Goal: Task Accomplishment & Management: Use online tool/utility

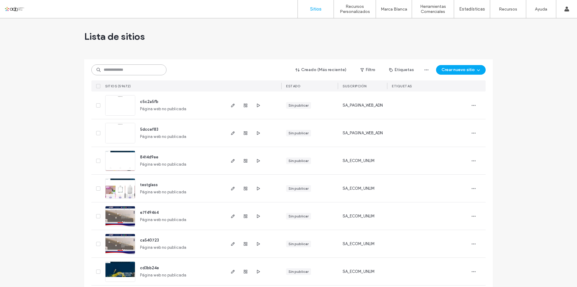
click at [142, 72] on input at bounding box center [128, 69] width 75 height 11
paste input "**********"
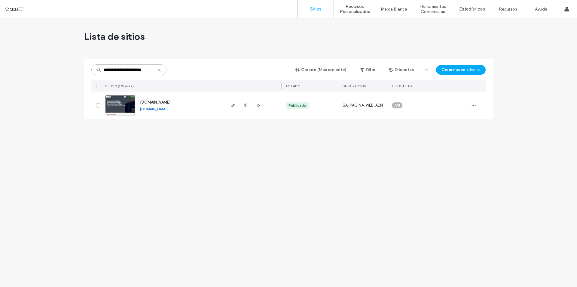
type input "**********"
click at [119, 105] on img at bounding box center [120, 115] width 29 height 41
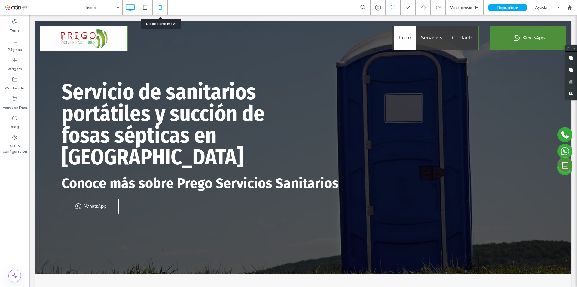
click at [160, 9] on icon at bounding box center [160, 8] width 12 height 12
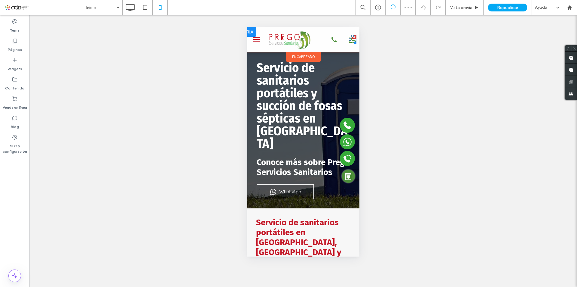
click at [349, 41] on icon at bounding box center [353, 39] width 8 height 9
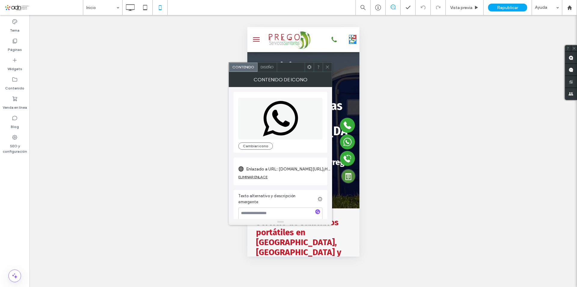
click at [258, 177] on div "ELIMINAR ENLACE" at bounding box center [252, 176] width 29 height 5
click at [312, 169] on label "Icono de enlace" at bounding box center [278, 168] width 80 height 11
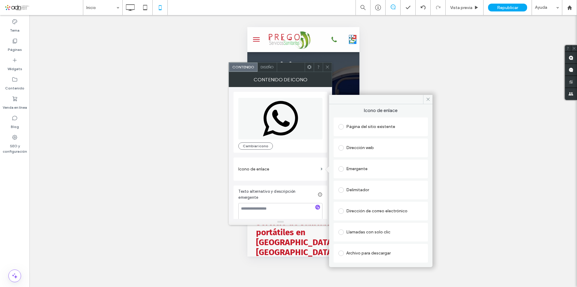
click at [368, 146] on div "Dirección web" at bounding box center [381, 148] width 85 height 10
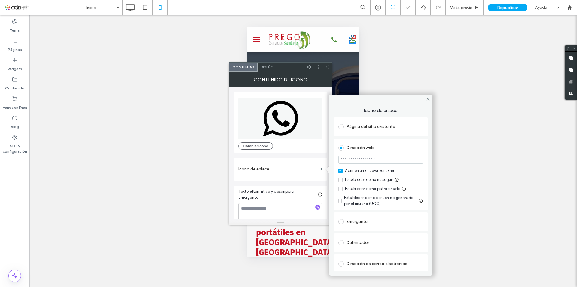
click at [364, 162] on input "url" at bounding box center [381, 159] width 85 height 8
paste input "**********"
type input "**********"
click at [428, 100] on icon at bounding box center [428, 99] width 5 height 5
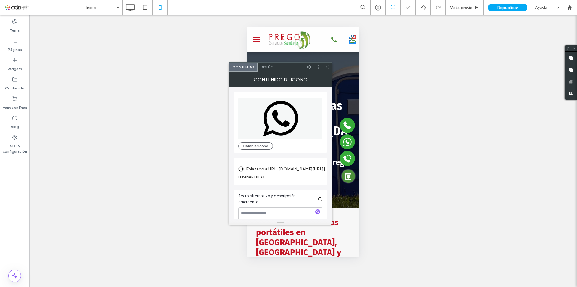
scroll to position [5, 0]
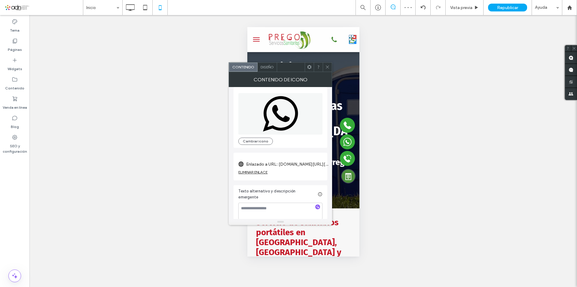
click at [327, 68] on use at bounding box center [327, 67] width 3 height 3
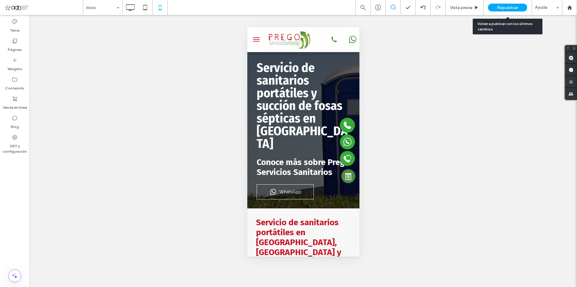
click at [508, 8] on span "Republicar" at bounding box center [507, 7] width 21 height 5
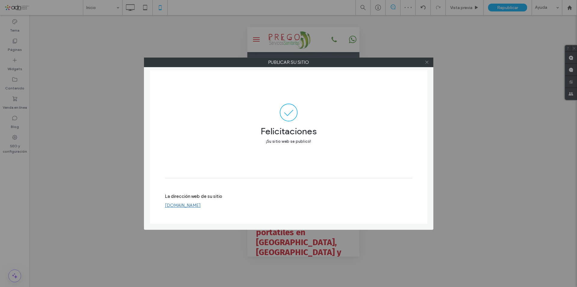
click at [427, 61] on icon at bounding box center [427, 62] width 5 height 5
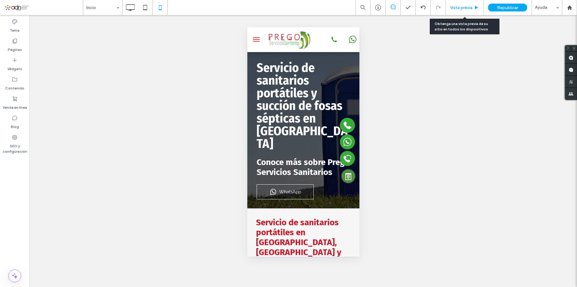
click at [460, 8] on span "Vista previa" at bounding box center [461, 7] width 22 height 5
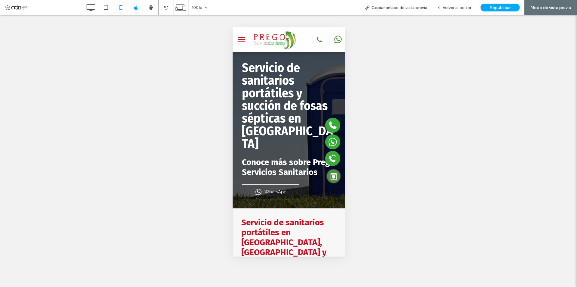
click at [334, 39] on icon at bounding box center [338, 39] width 8 height 9
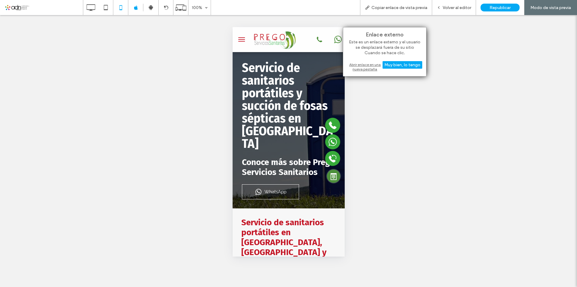
click at [359, 65] on div "Abrir enlace en una nueva pestaña" at bounding box center [384, 66] width 75 height 11
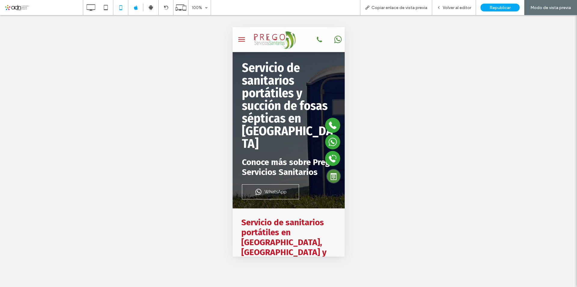
click at [327, 141] on div "Vista previa" at bounding box center [333, 122] width 13 height 118
click at [310, 141] on span "Whatsapp" at bounding box center [316, 141] width 22 height 7
click at [275, 189] on span "WhatsApp" at bounding box center [275, 191] width 22 height 5
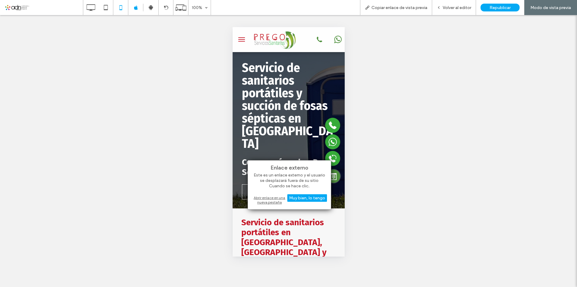
click at [270, 199] on div "Abrir enlace en una nueva pestaña" at bounding box center [289, 199] width 75 height 11
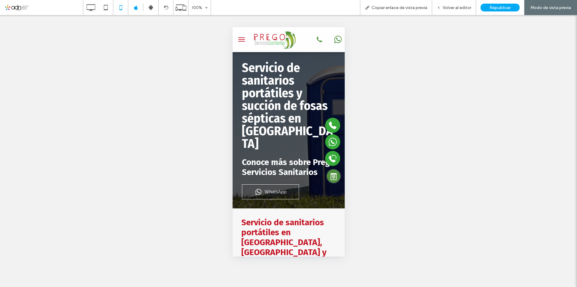
click at [241, 40] on span "menu" at bounding box center [241, 39] width 7 height 1
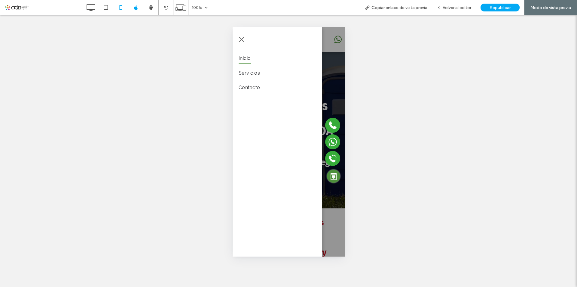
click at [252, 74] on span "Servicios" at bounding box center [248, 73] width 21 height 10
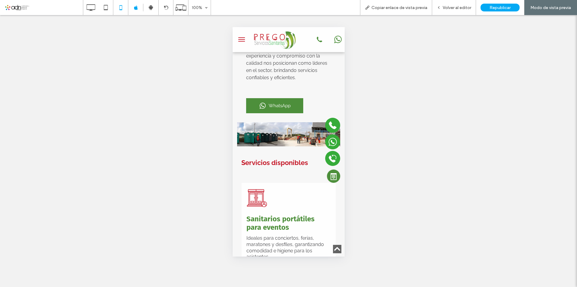
click at [334, 38] on icon at bounding box center [338, 40] width 8 height 8
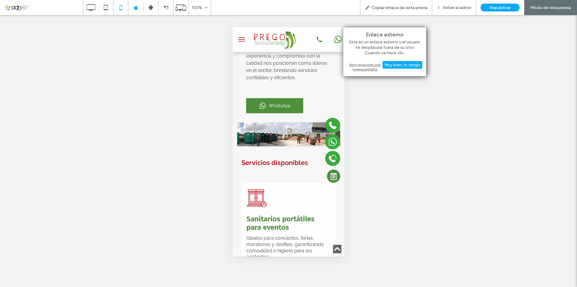
click at [354, 69] on div "Abrir enlace en una nueva pestaña" at bounding box center [384, 66] width 75 height 11
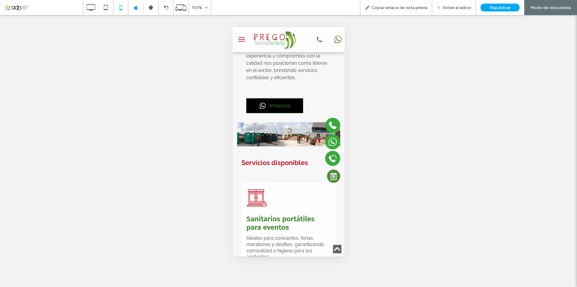
click at [279, 103] on span "WhatsApp" at bounding box center [280, 105] width 22 height 5
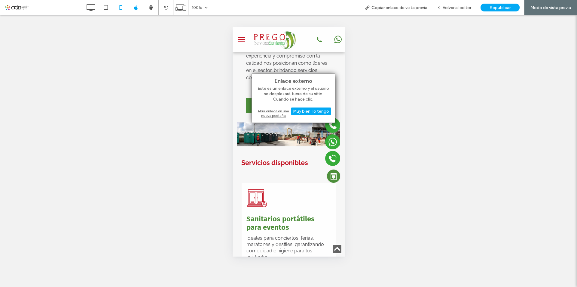
click at [275, 114] on div "Abrir enlace en una nueva pestaña" at bounding box center [293, 113] width 75 height 11
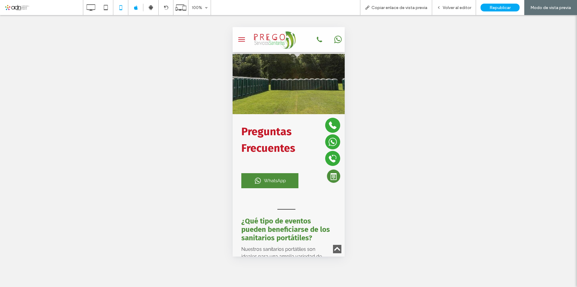
scroll to position [1383, 0]
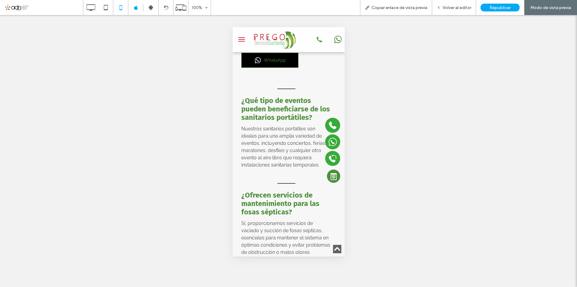
click at [267, 68] on div "WhatsApp" at bounding box center [269, 60] width 57 height 15
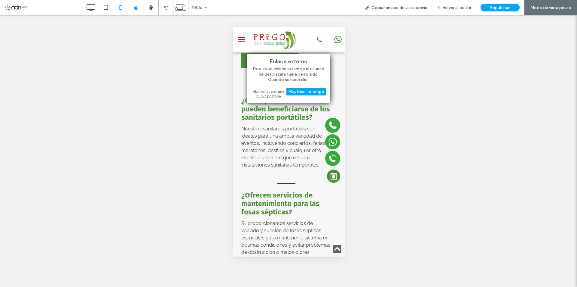
click at [268, 94] on div "Abrir enlace en una nueva pestaña" at bounding box center [288, 93] width 75 height 11
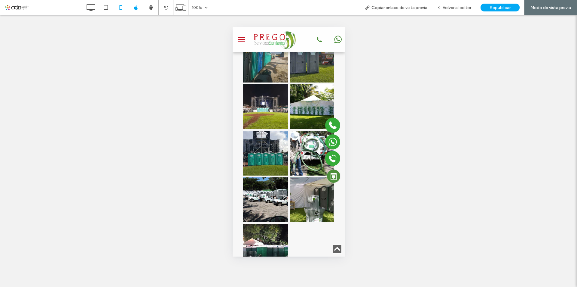
scroll to position [2165, 0]
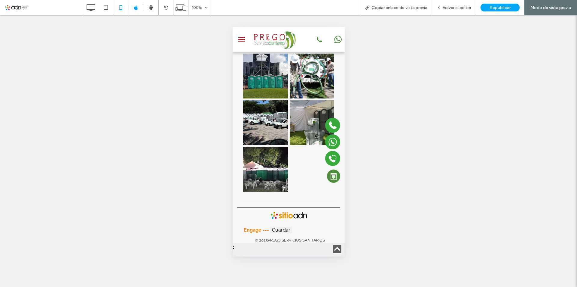
click at [239, 41] on span "menu" at bounding box center [241, 41] width 7 height 1
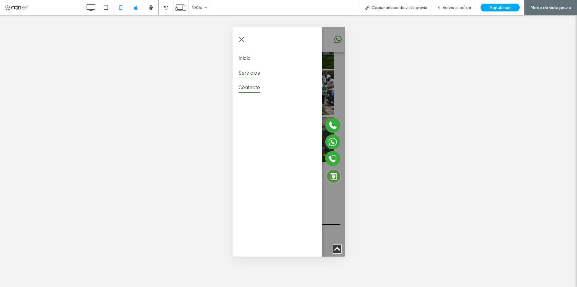
click at [251, 88] on span "Contacto" at bounding box center [249, 87] width 22 height 10
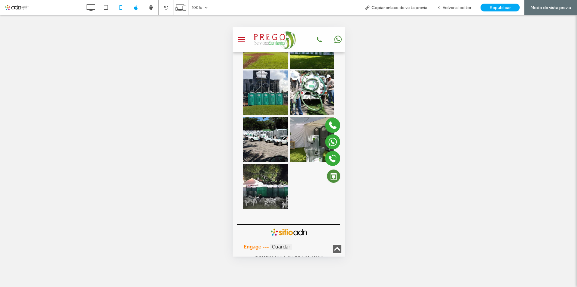
scroll to position [2165, 0]
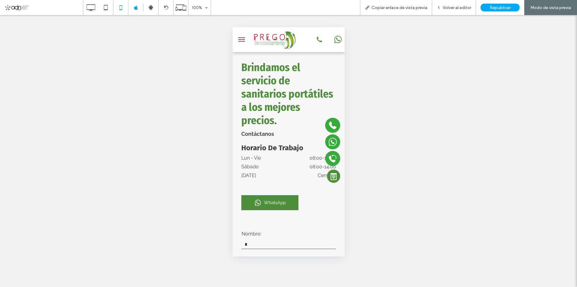
click at [334, 38] on icon at bounding box center [338, 40] width 8 height 8
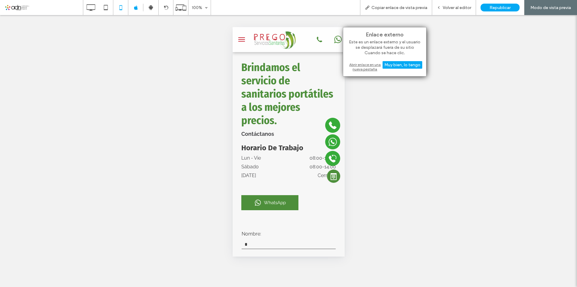
click at [362, 65] on div "Abrir enlace en una nueva pestaña" at bounding box center [384, 66] width 75 height 11
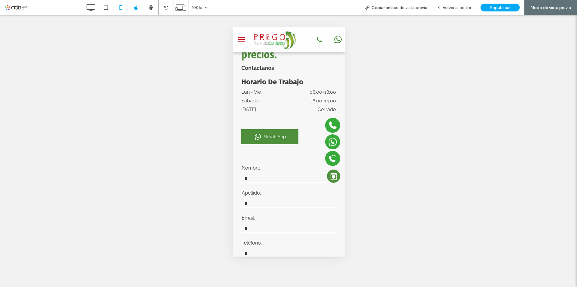
scroll to position [90, 0]
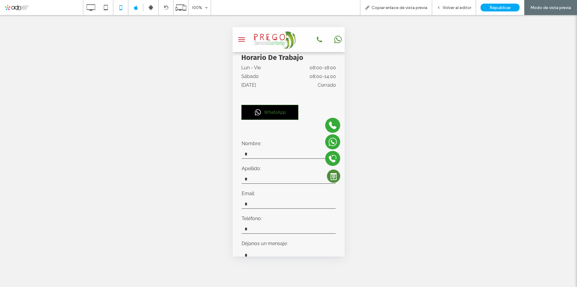
click at [277, 112] on span "WhatsApp" at bounding box center [275, 111] width 22 height 5
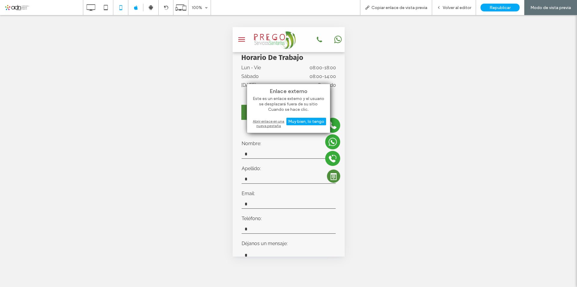
click at [271, 122] on div "Abrir enlace en una nueva pestaña" at bounding box center [288, 123] width 75 height 11
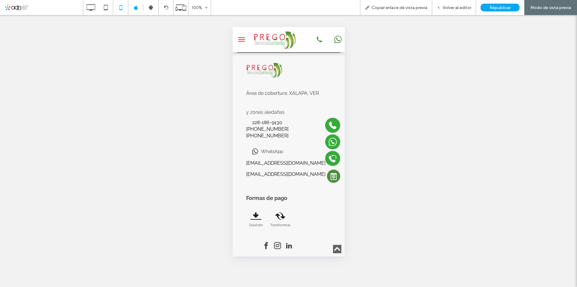
scroll to position [564, 0]
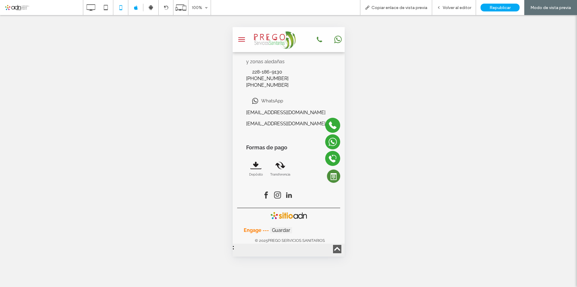
click at [271, 100] on span "WhatsApp" at bounding box center [272, 100] width 22 height 5
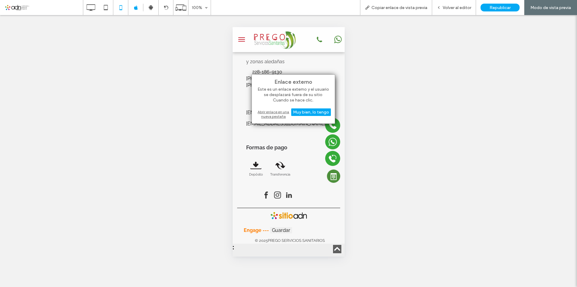
click at [271, 114] on div "Abrir enlace en una nueva pestaña" at bounding box center [293, 114] width 75 height 11
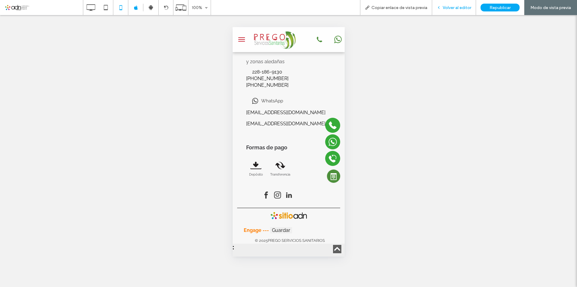
click at [454, 8] on span "Volver al editor" at bounding box center [457, 7] width 29 height 5
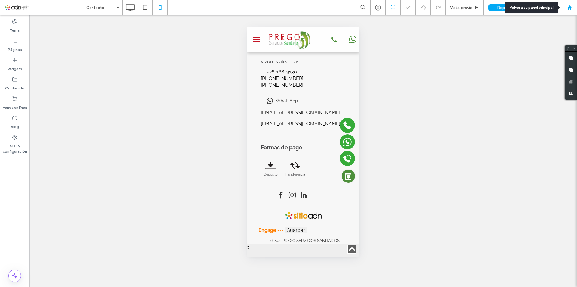
click at [570, 6] on use at bounding box center [569, 7] width 5 height 5
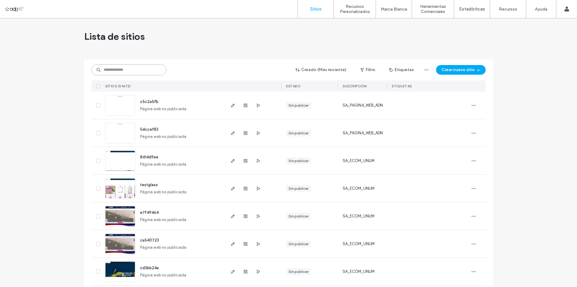
click at [115, 70] on input at bounding box center [128, 69] width 75 height 11
paste input "**********"
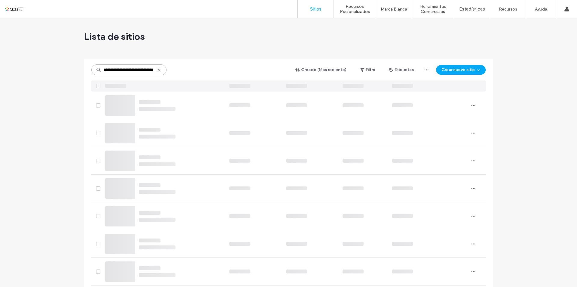
type input "**********"
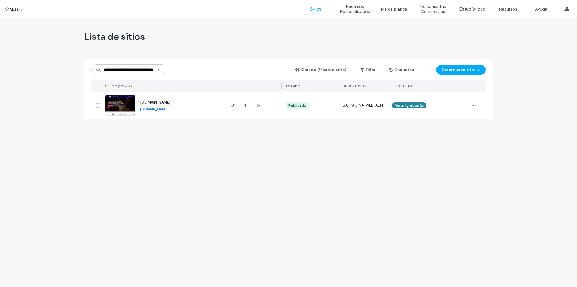
click at [129, 104] on img at bounding box center [120, 115] width 29 height 41
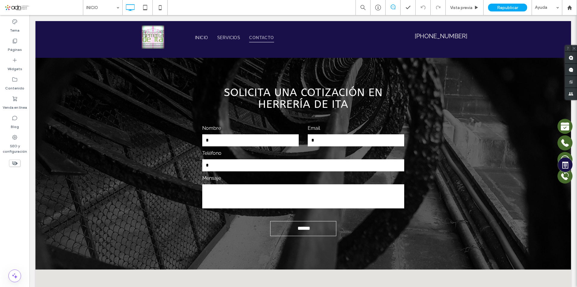
scroll to position [1474, 0]
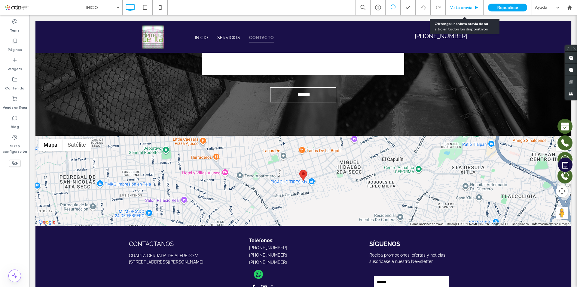
click at [456, 7] on span "Vista previa" at bounding box center [461, 7] width 22 height 5
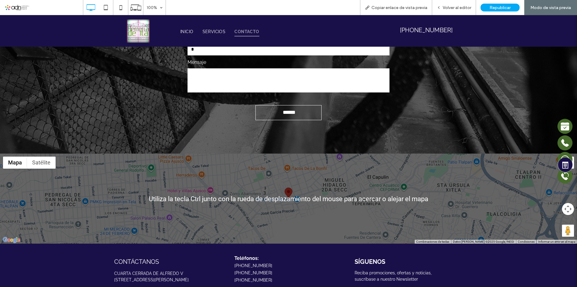
scroll to position [1446, 0]
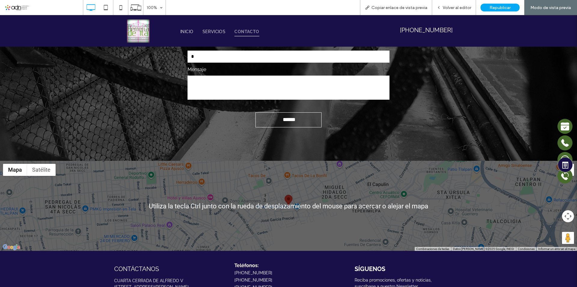
click at [564, 210] on button "Controles de visualización del mapa" at bounding box center [568, 216] width 12 height 12
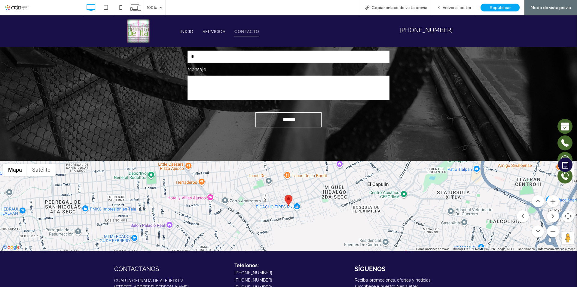
click at [548, 195] on button "Acercar" at bounding box center [553, 201] width 12 height 12
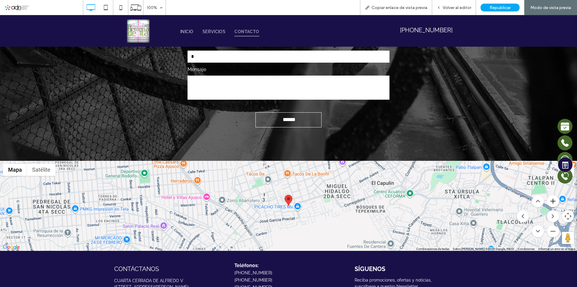
click at [548, 195] on button "Acercar" at bounding box center [553, 201] width 12 height 12
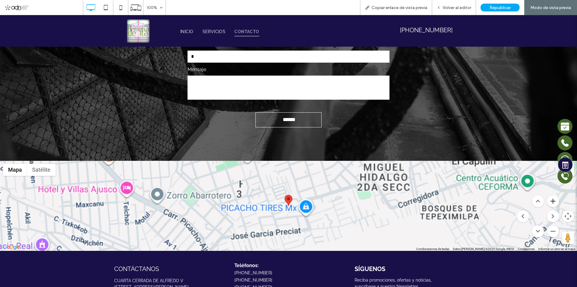
click at [548, 195] on button "Acercar" at bounding box center [553, 201] width 12 height 12
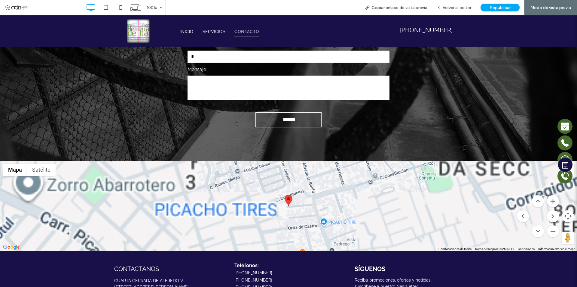
click at [548, 195] on button "Acercar" at bounding box center [553, 201] width 12 height 12
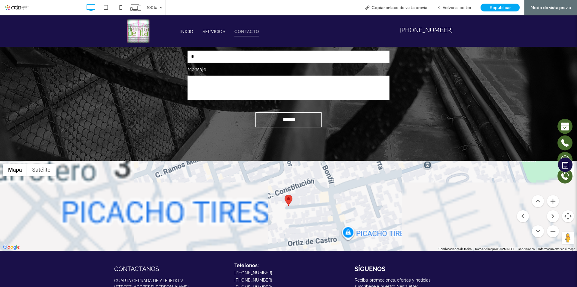
click at [548, 195] on button "Acercar" at bounding box center [553, 201] width 12 height 12
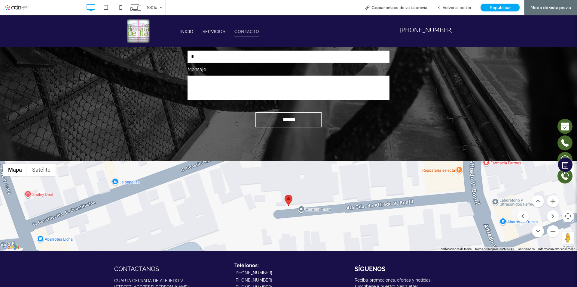
click at [548, 195] on button "Acercar" at bounding box center [553, 201] width 12 height 12
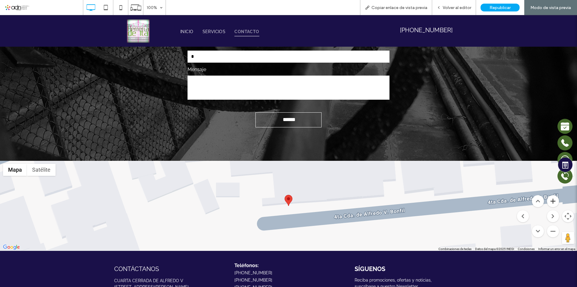
click at [548, 195] on button "Acercar" at bounding box center [553, 201] width 12 height 12
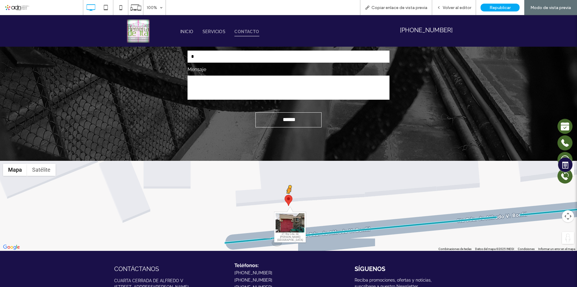
drag, startPoint x: 561, startPoint y: 218, endPoint x: 287, endPoint y: 180, distance: 276.6
click at [287, 180] on div "Para activar la función de arrastrar con el teclado, presiona Alt + Intro. Una …" at bounding box center [288, 206] width 577 height 90
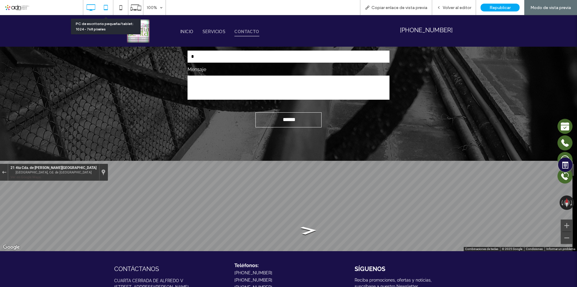
click at [106, 8] on icon at bounding box center [106, 8] width 12 height 12
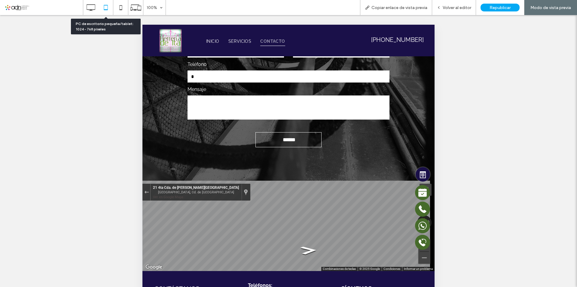
scroll to position [1434, 0]
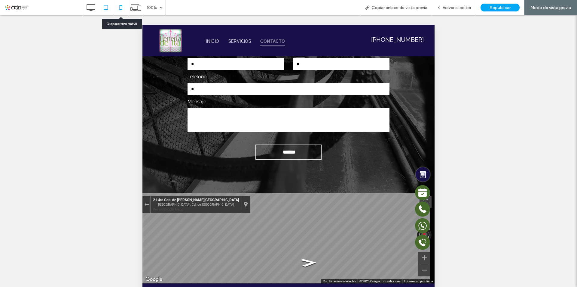
click at [118, 7] on icon at bounding box center [121, 8] width 12 height 12
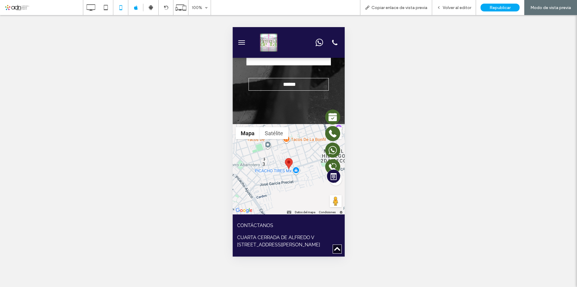
scroll to position [1684, 0]
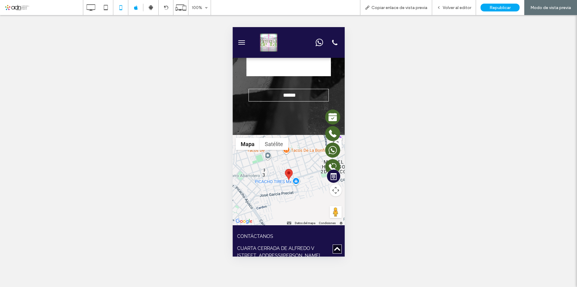
click at [330, 196] on button "Controles de visualización del mapa" at bounding box center [336, 190] width 12 height 12
click at [316, 181] on button "Acercar" at bounding box center [321, 175] width 12 height 12
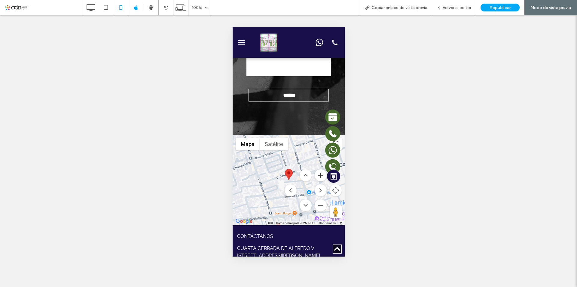
click at [316, 181] on button "Acercar" at bounding box center [321, 175] width 12 height 12
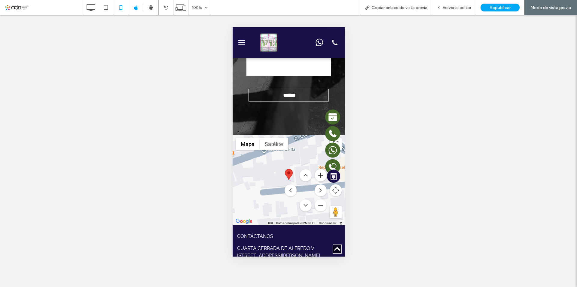
click at [316, 181] on button "Acercar" at bounding box center [321, 175] width 12 height 12
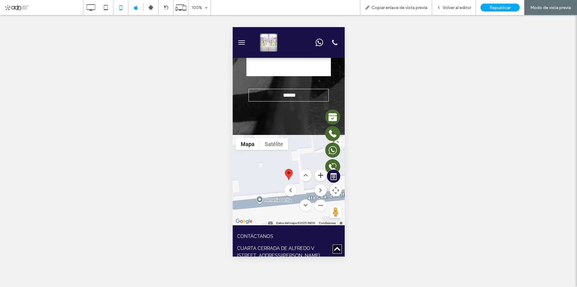
click at [316, 181] on button "Acercar" at bounding box center [321, 175] width 12 height 12
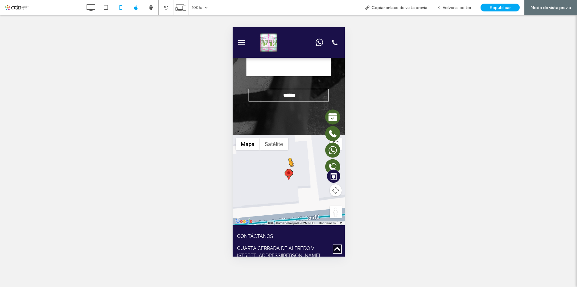
drag, startPoint x: 329, startPoint y: 223, endPoint x: 286, endPoint y: 185, distance: 57.7
click at [286, 185] on div "Para activar la función de arrastrar con el teclado, presiona Alt + Intro. Una …" at bounding box center [288, 180] width 112 height 90
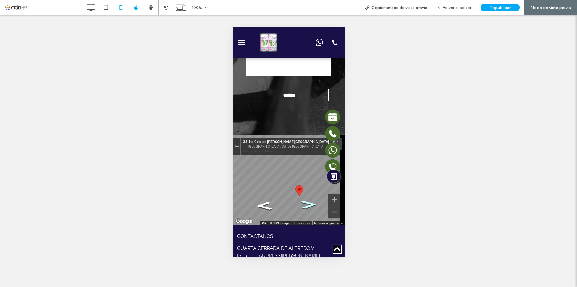
click at [306, 211] on icon "Ir al este, 4ta Cda. de Alfredo V. Bonfil" at bounding box center [309, 204] width 30 height 12
click at [258, 212] on icon "Ir al oeste, 4ta Cda. de Alfredo V. Bonfil" at bounding box center [264, 206] width 30 height 12
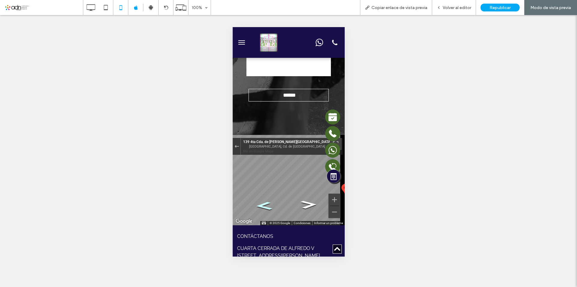
click at [258, 212] on icon "Ir al oeste, 4ta Cda. de Alfredo V. Bonfil" at bounding box center [264, 206] width 30 height 12
click at [90, 9] on icon at bounding box center [91, 8] width 12 height 12
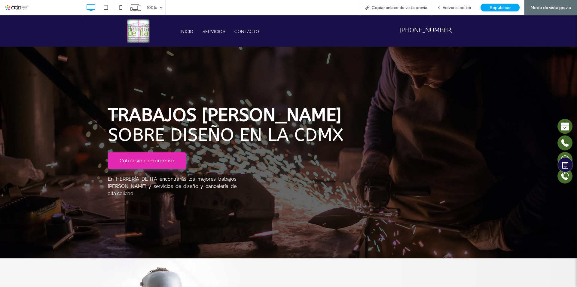
scroll to position [0, 0]
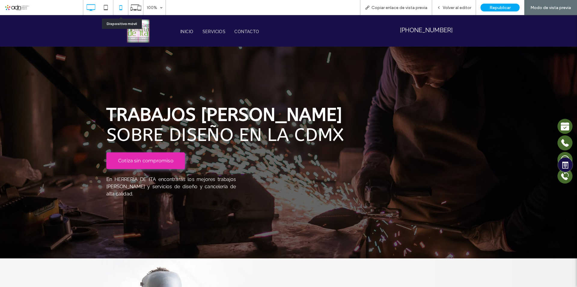
click at [119, 7] on icon at bounding box center [121, 8] width 12 height 12
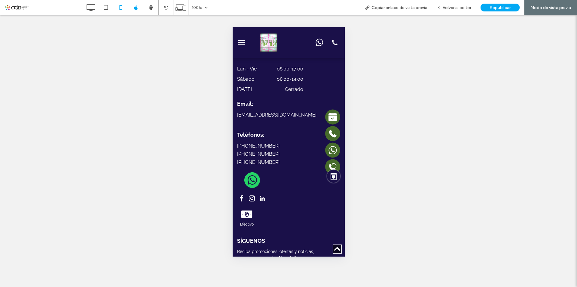
scroll to position [1895, 0]
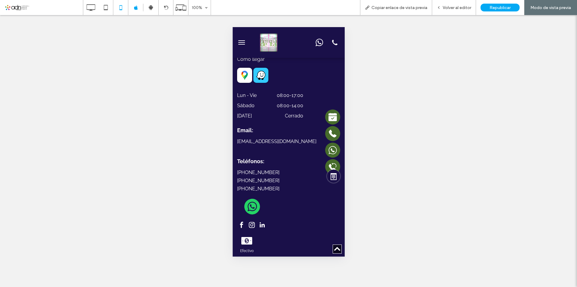
click at [246, 80] on icon at bounding box center [244, 75] width 9 height 9
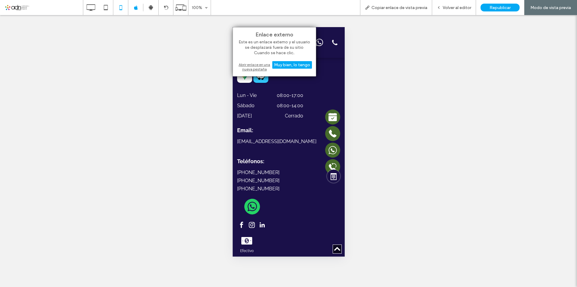
click at [251, 67] on div "Abrir enlace en una nueva pestaña" at bounding box center [274, 66] width 75 height 11
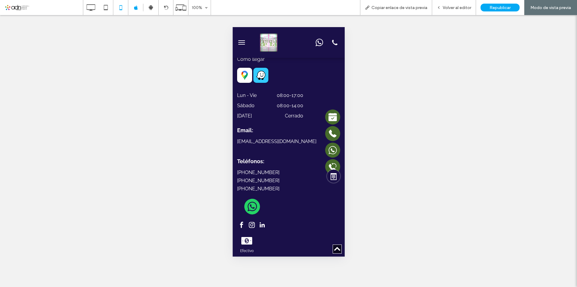
click at [262, 78] on icon at bounding box center [261, 74] width 8 height 7
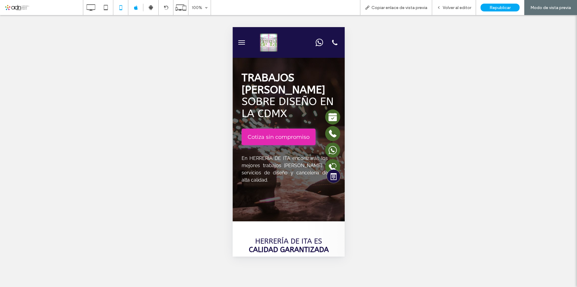
scroll to position [0, 0]
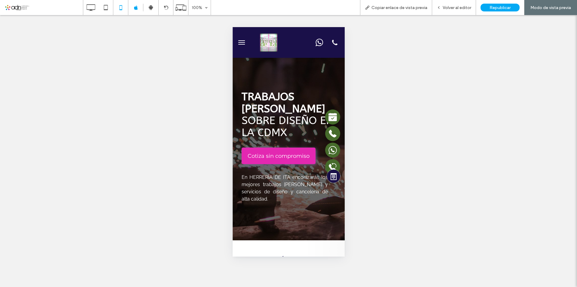
click at [242, 43] on button "menu" at bounding box center [241, 42] width 12 height 12
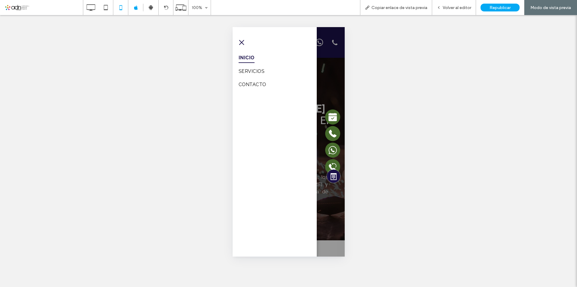
click at [242, 43] on span "menu" at bounding box center [241, 42] width 5 height 5
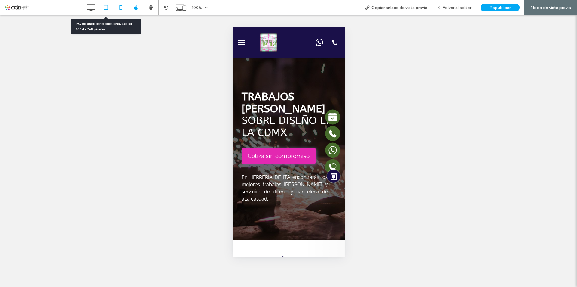
click at [106, 8] on icon at bounding box center [106, 8] width 12 height 12
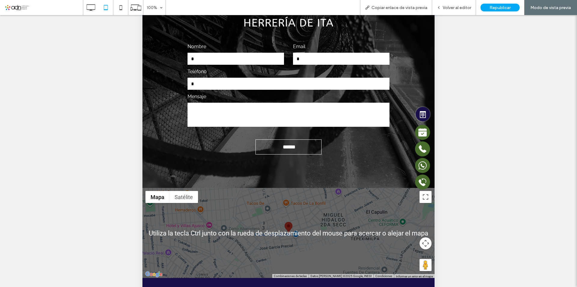
scroll to position [1373, 0]
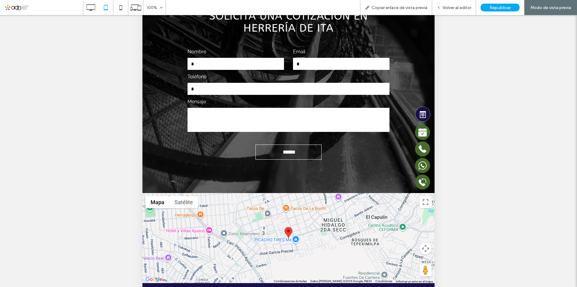
click at [422, 242] on button "Controles de visualización del mapa" at bounding box center [426, 248] width 12 height 12
click at [406, 227] on button "Acercar" at bounding box center [411, 233] width 12 height 12
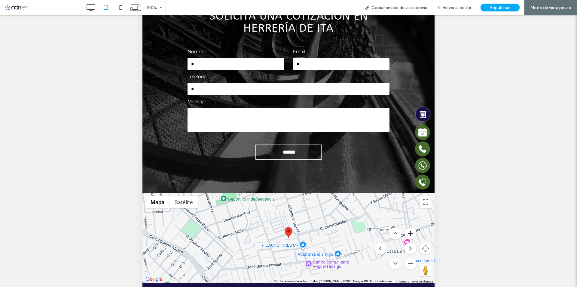
click at [406, 227] on button "Acercar" at bounding box center [411, 233] width 12 height 12
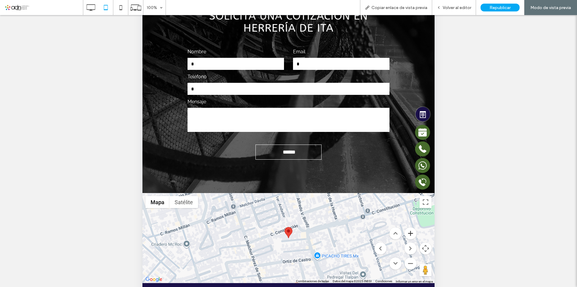
click at [406, 227] on button "Acercar" at bounding box center [411, 233] width 12 height 12
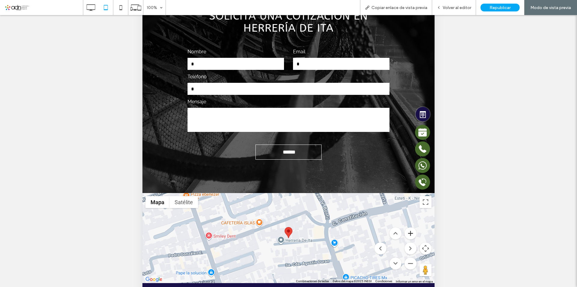
click at [406, 227] on button "Acercar" at bounding box center [411, 233] width 12 height 12
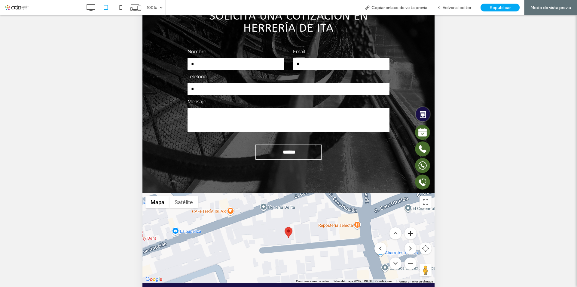
click at [406, 227] on button "Acercar" at bounding box center [411, 233] width 12 height 12
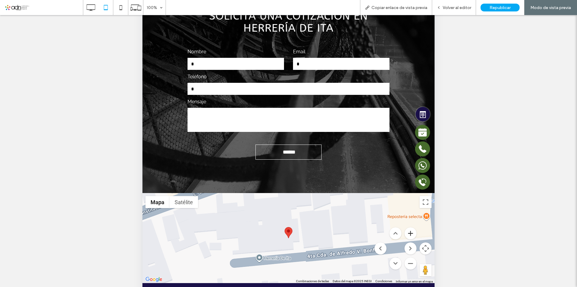
click at [406, 227] on button "Acercar" at bounding box center [411, 233] width 12 height 12
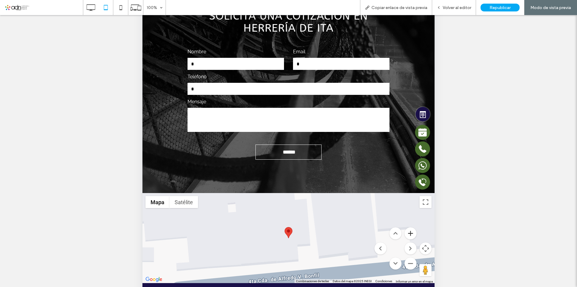
click at [406, 227] on button "Acercar" at bounding box center [411, 233] width 12 height 12
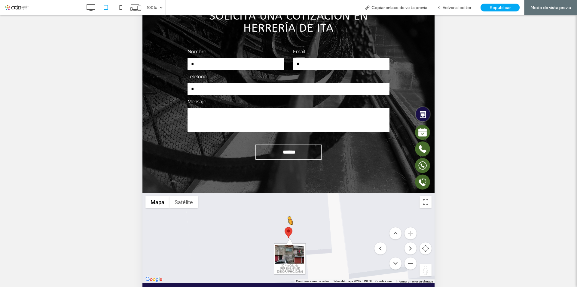
drag, startPoint x: 418, startPoint y: 228, endPoint x: 286, endPoint y: 192, distance: 137.1
click at [286, 193] on div "Para activar la función de arrastrar con el teclado, presiona Alt + Intro. Una …" at bounding box center [289, 238] width 292 height 90
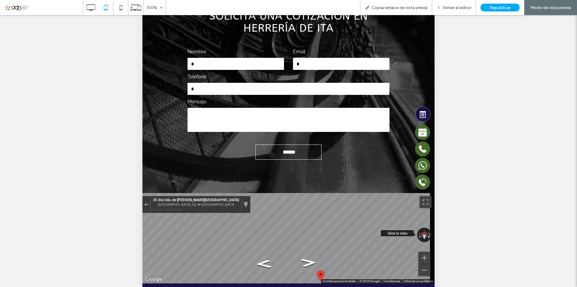
click at [428, 227] on button "Rotar en el sentido de las manecillas del reloj" at bounding box center [430, 234] width 4 height 14
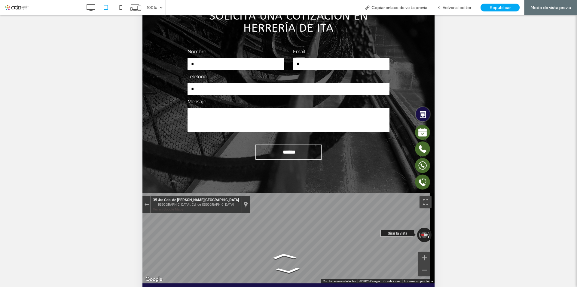
click at [428, 227] on button "Rotar en el sentido de las manecillas del reloj" at bounding box center [430, 234] width 4 height 14
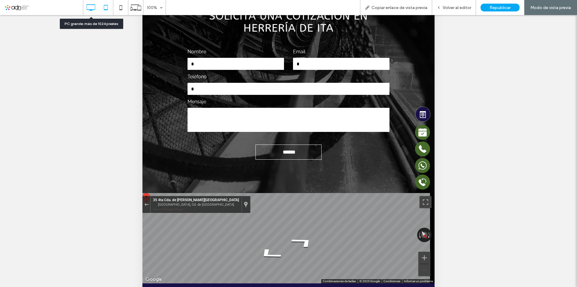
click at [90, 8] on icon at bounding box center [91, 8] width 12 height 12
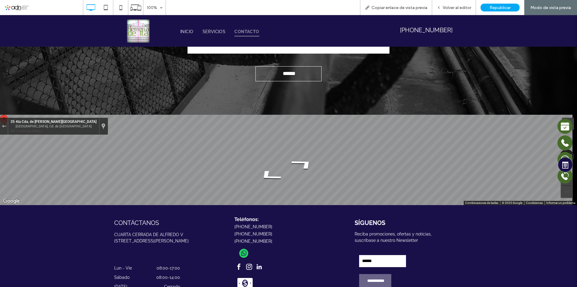
scroll to position [1494, 0]
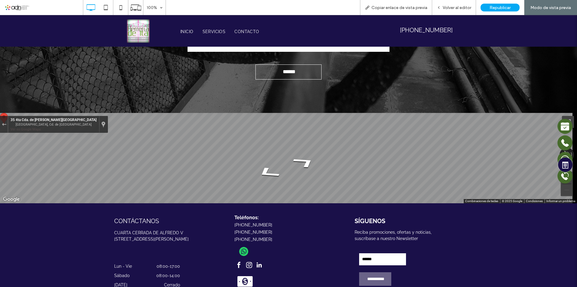
click at [199, 5] on div "100% Copiar enlace de vista previa Volver al editor Republicar Modo de vista pr…" at bounding box center [330, 7] width 494 height 15
click at [92, 9] on use at bounding box center [91, 7] width 9 height 7
click at [459, 8] on span "Volver al editor" at bounding box center [457, 7] width 29 height 5
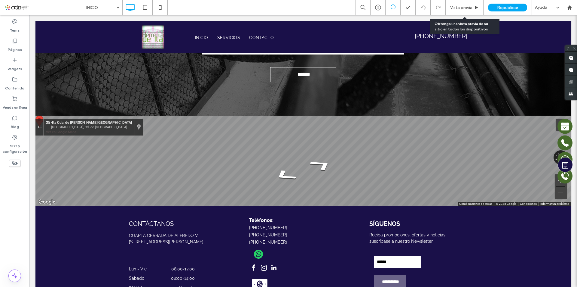
scroll to position [1491, 0]
